Goal: Navigation & Orientation: Find specific page/section

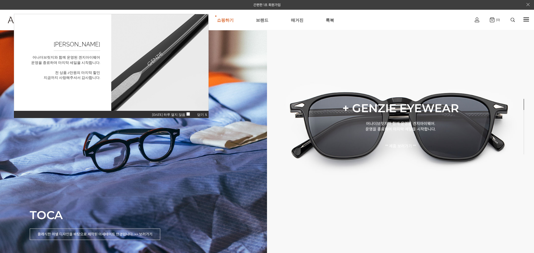
click at [201, 112] on div "오늘 하루 열지 않음 닫기 X" at bounding box center [111, 115] width 195 height 8
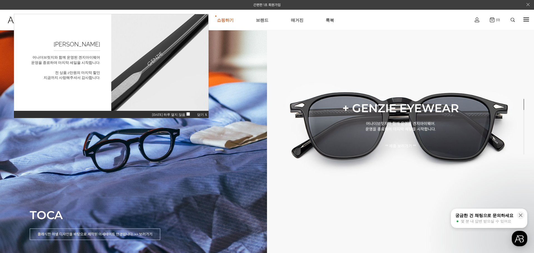
click at [202, 116] on span "닫기 X" at bounding box center [202, 115] width 10 height 4
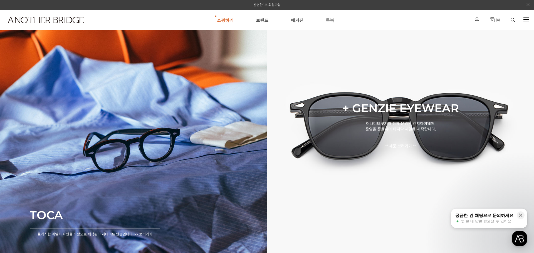
click at [331, 18] on link "룩북" at bounding box center [330, 20] width 8 height 20
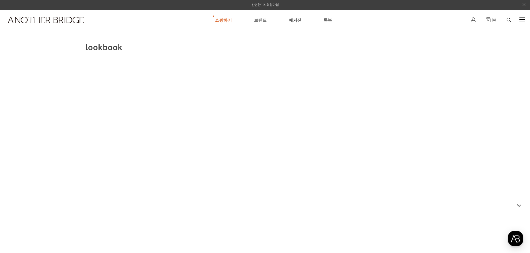
click at [262, 22] on link "브랜드" at bounding box center [260, 20] width 13 height 20
